Goal: Transaction & Acquisition: Obtain resource

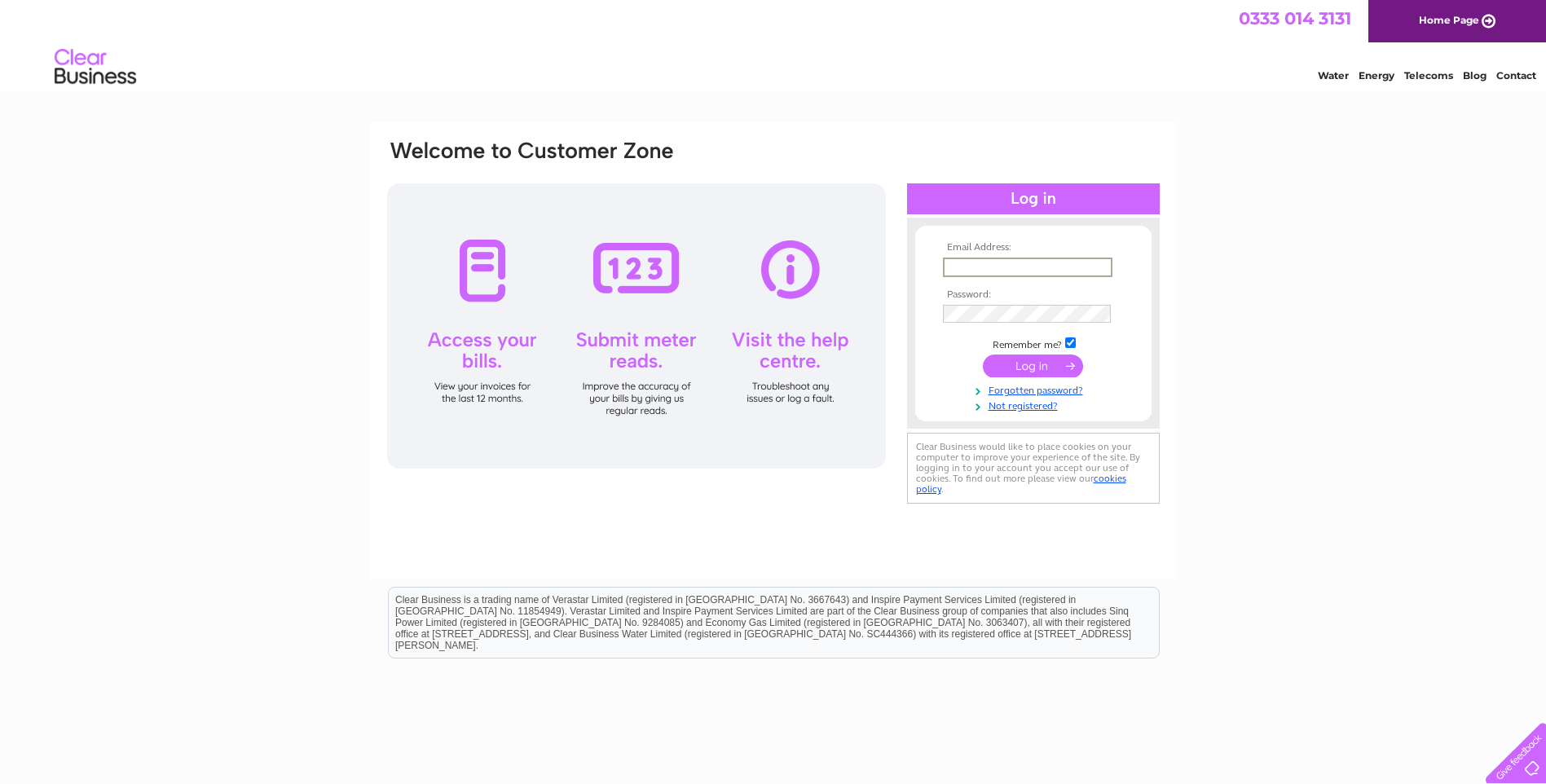
click at [1005, 265] on input "text" at bounding box center [1028, 267] width 169 height 19
type input "sales@quantock-joinery.co.uk"
click at [1025, 360] on input "submit" at bounding box center [1033, 364] width 100 height 23
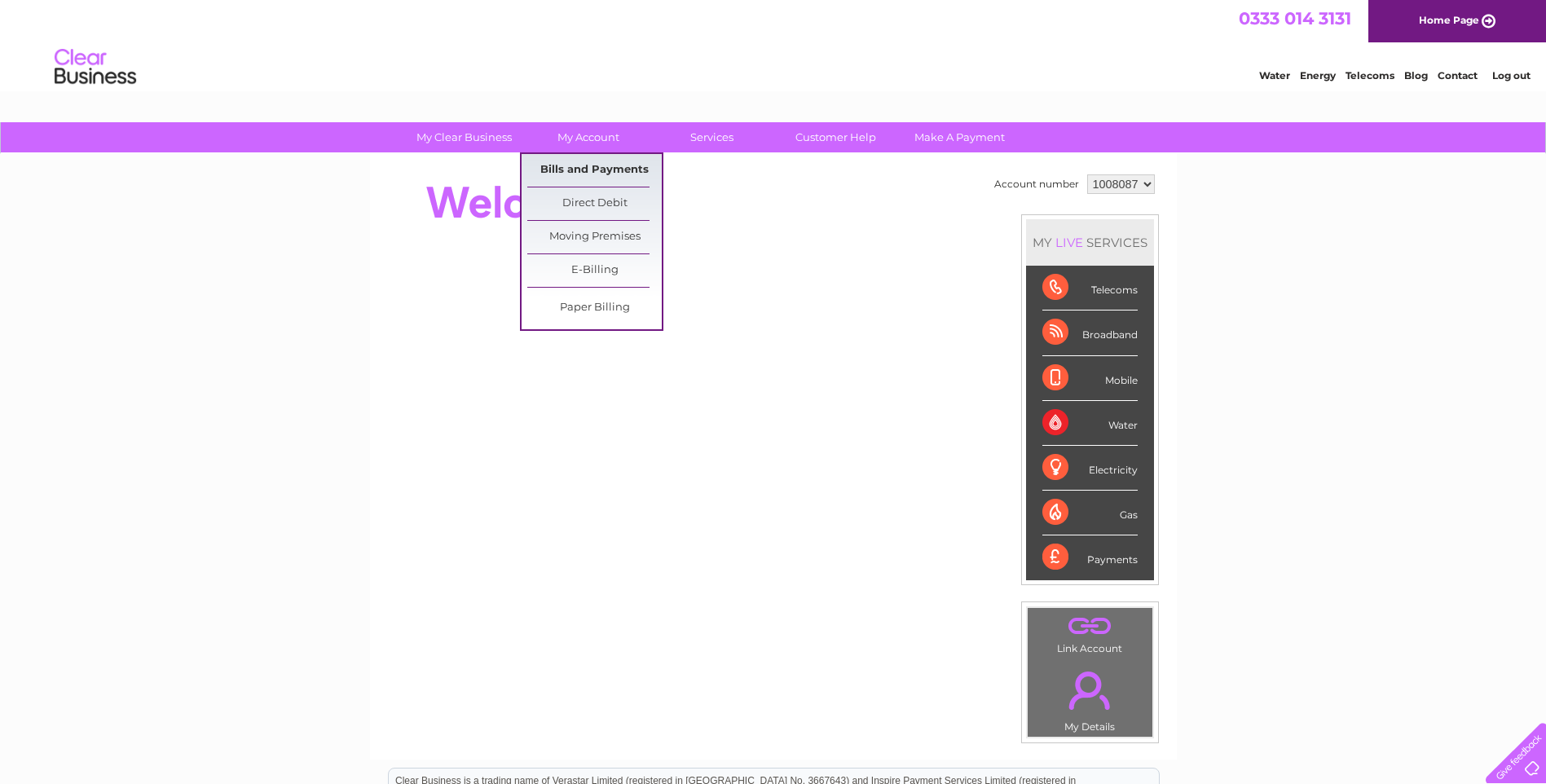
click at [602, 167] on link "Bills and Payments" at bounding box center [594, 170] width 135 height 33
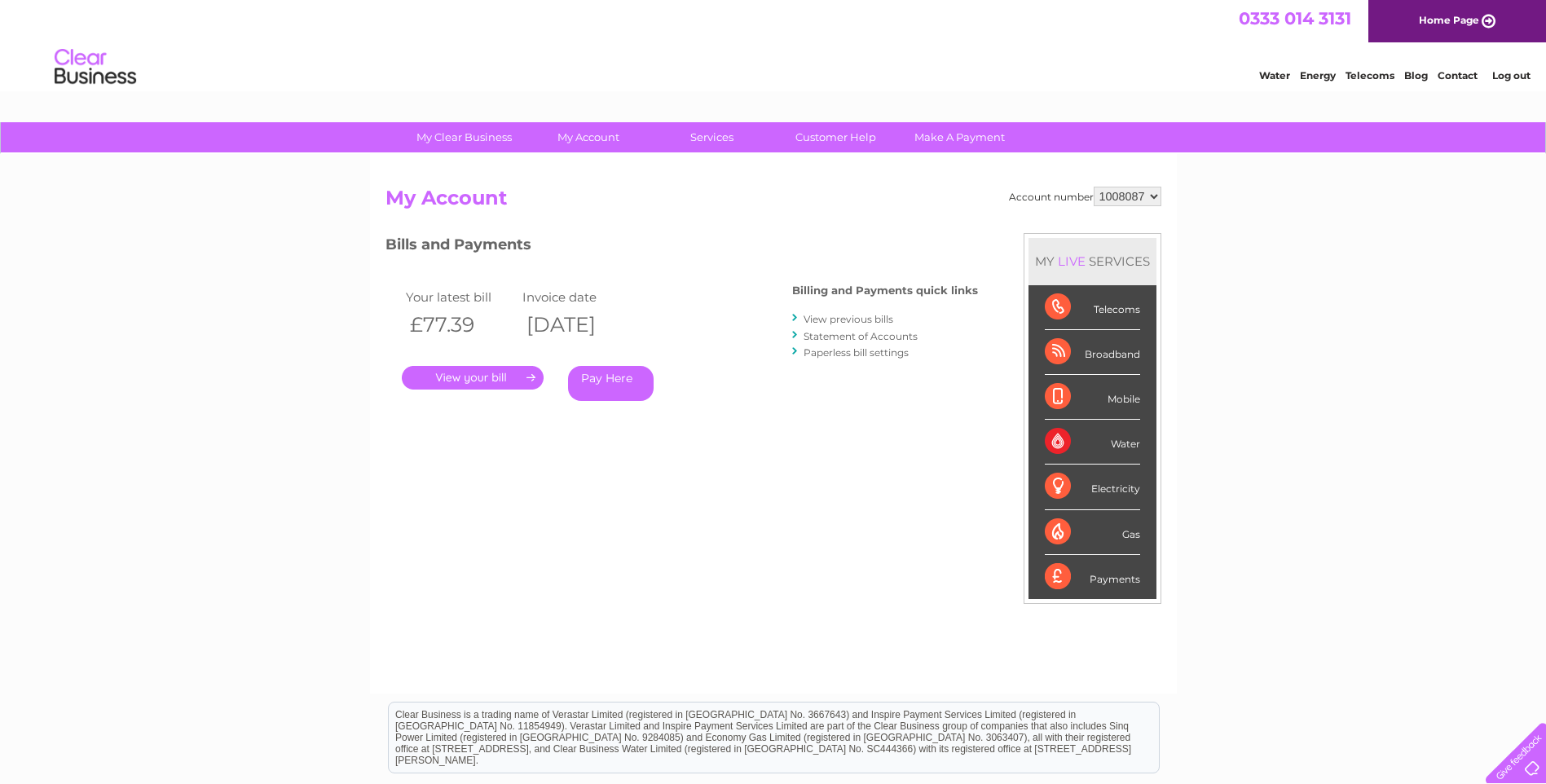
click at [842, 320] on link "View previous bills" at bounding box center [849, 319] width 90 height 12
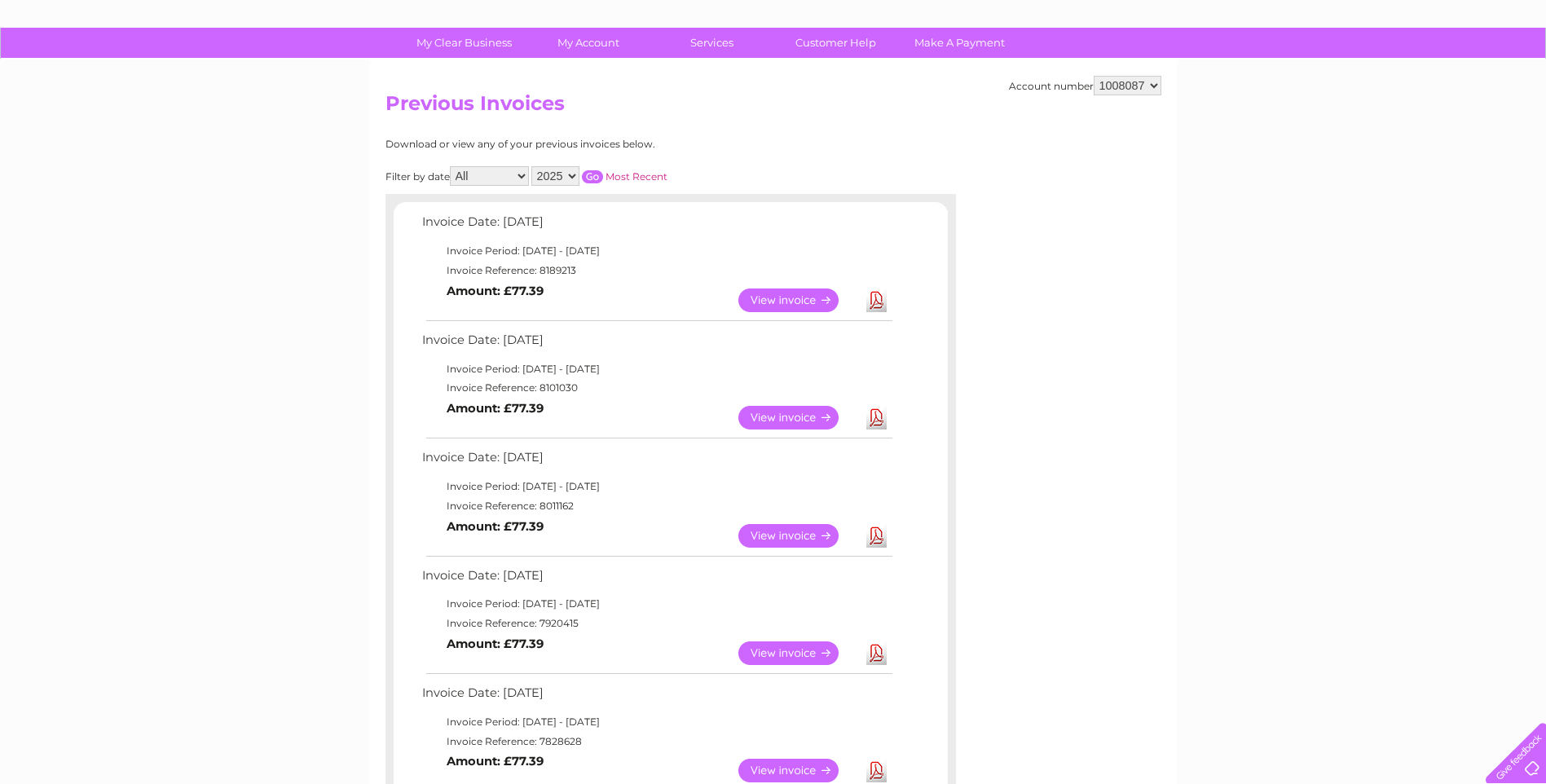
scroll to position [244, 0]
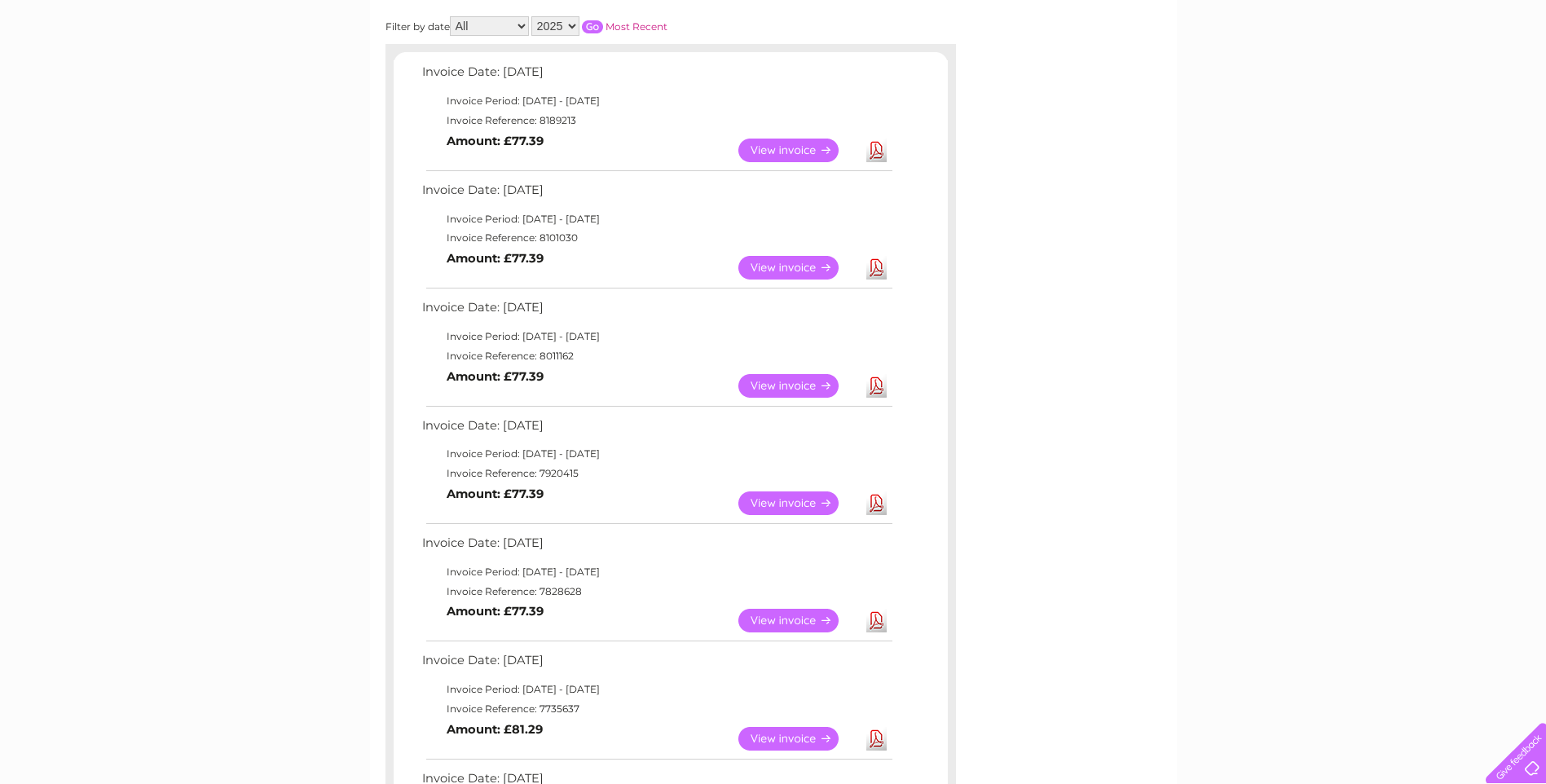
click at [873, 623] on link "Download" at bounding box center [876, 620] width 20 height 24
click at [875, 499] on link "Download" at bounding box center [876, 503] width 20 height 24
click at [877, 385] on link "Download" at bounding box center [876, 386] width 20 height 24
click at [879, 269] on link "Download" at bounding box center [876, 267] width 20 height 24
click at [876, 149] on link "Download" at bounding box center [876, 150] width 20 height 24
